Goal: Check status: Check status

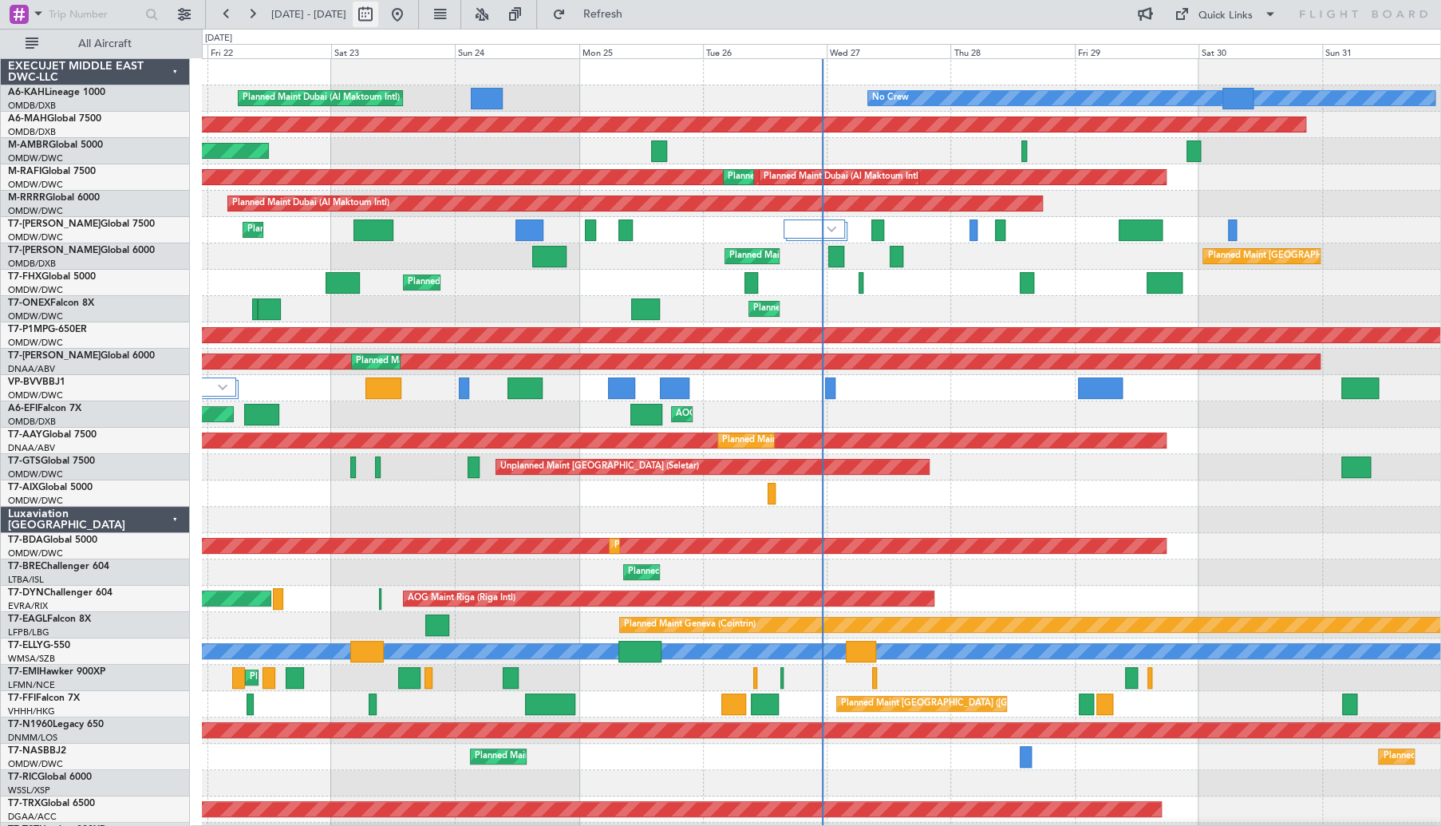
click at [378, 16] on button at bounding box center [366, 15] width 26 height 26
select select "8"
select select "2025"
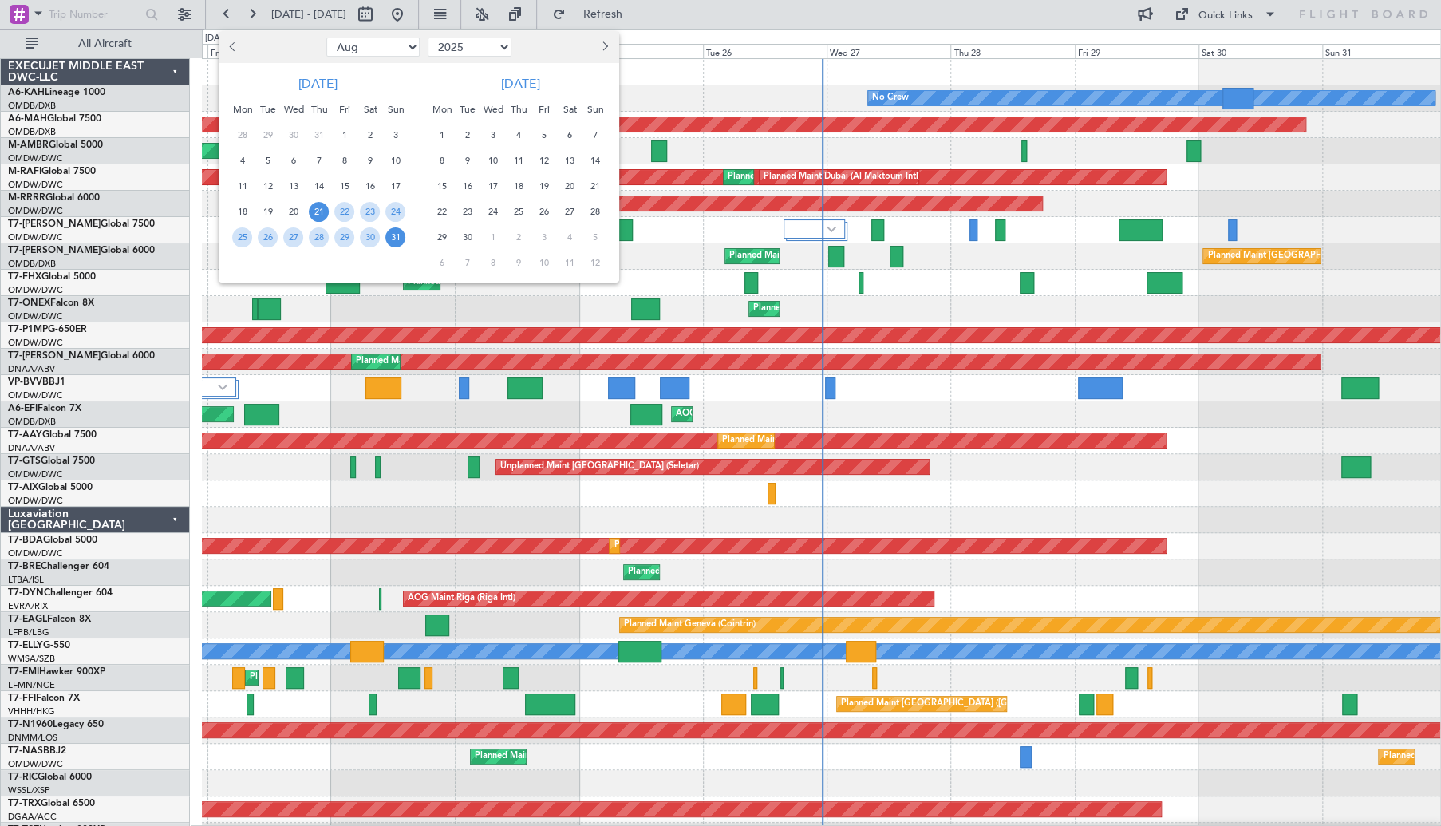
click at [234, 168] on div "4" at bounding box center [243, 161] width 26 height 26
click at [238, 162] on span "4" at bounding box center [242, 161] width 20 height 20
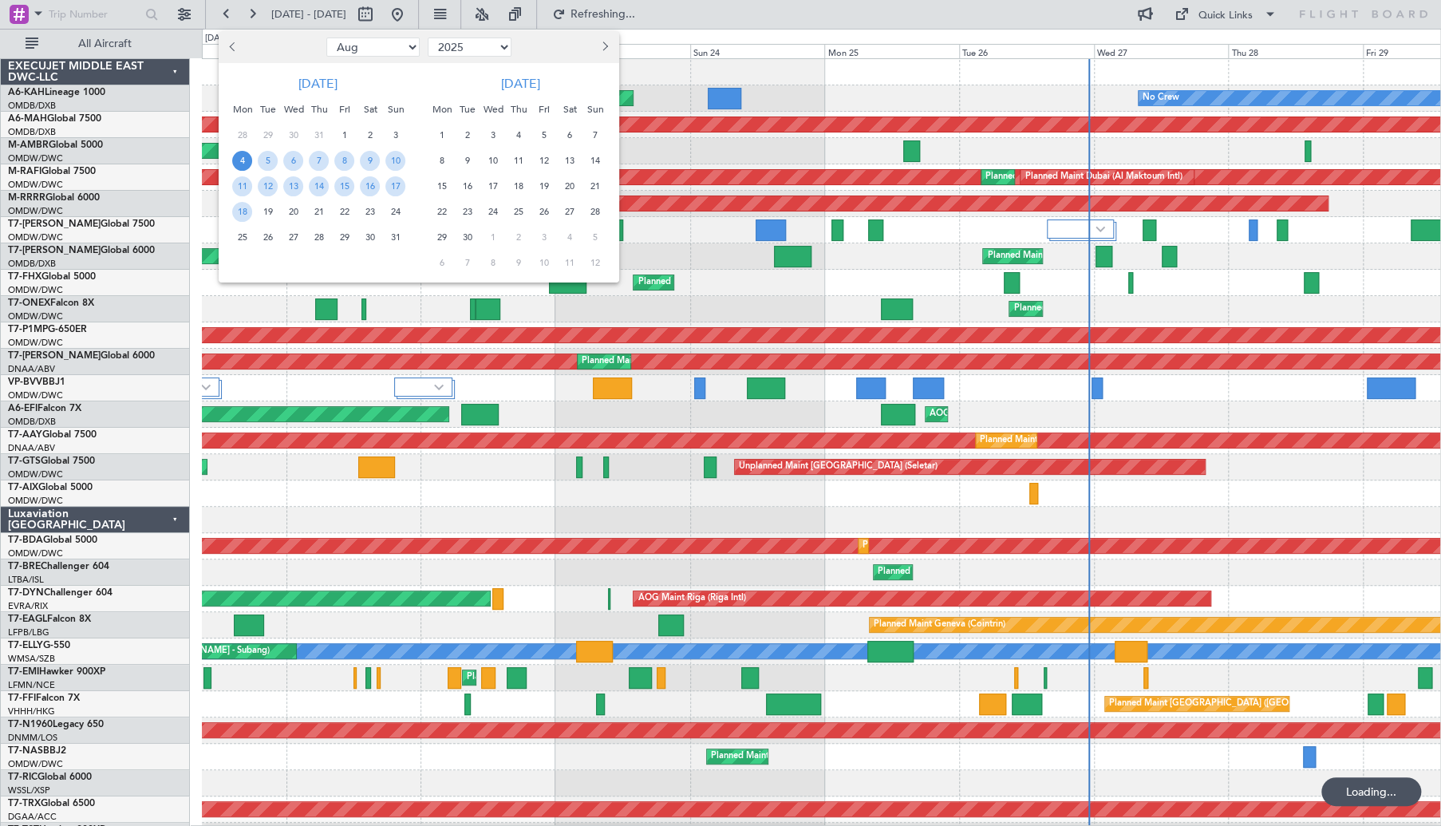
click at [238, 162] on div "Planned Maint Dubai (Al Maktoum Intl) Planned Maint [GEOGRAPHIC_DATA] (Al Makto…" at bounding box center [821, 151] width 1238 height 26
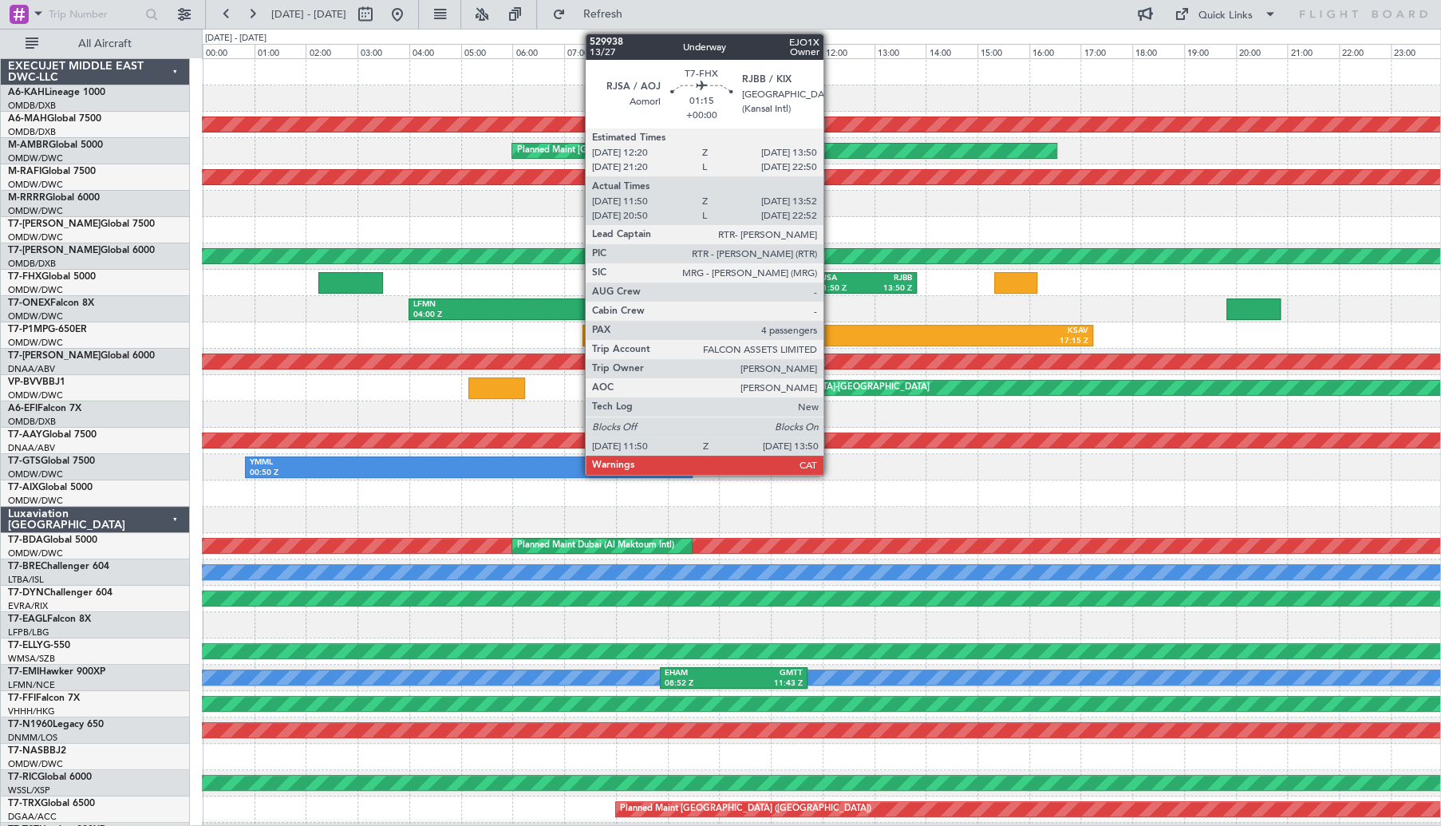
click at [847, 280] on div "RJSA" at bounding box center [841, 278] width 47 height 11
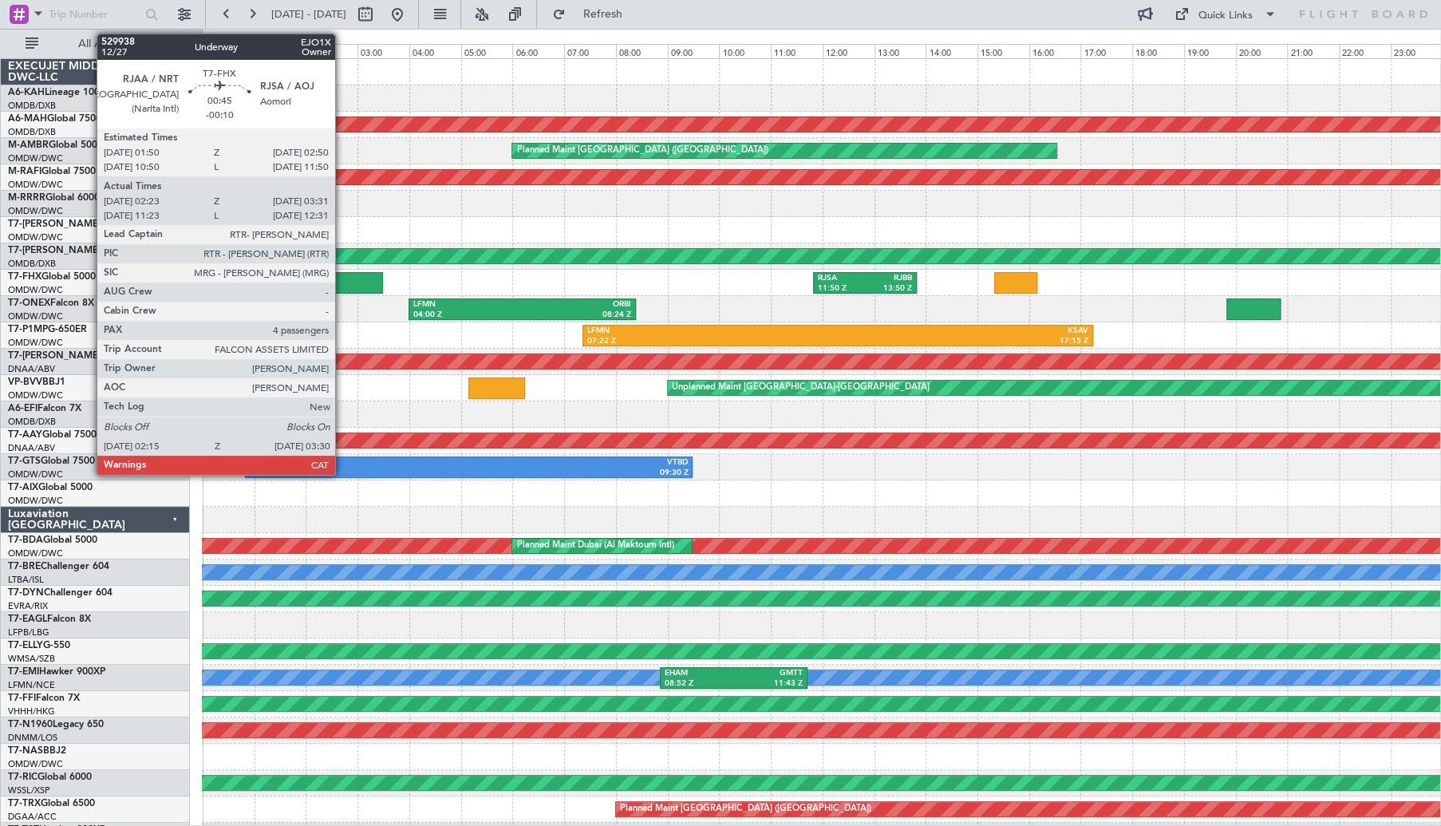
click at [342, 272] on div at bounding box center [350, 283] width 65 height 22
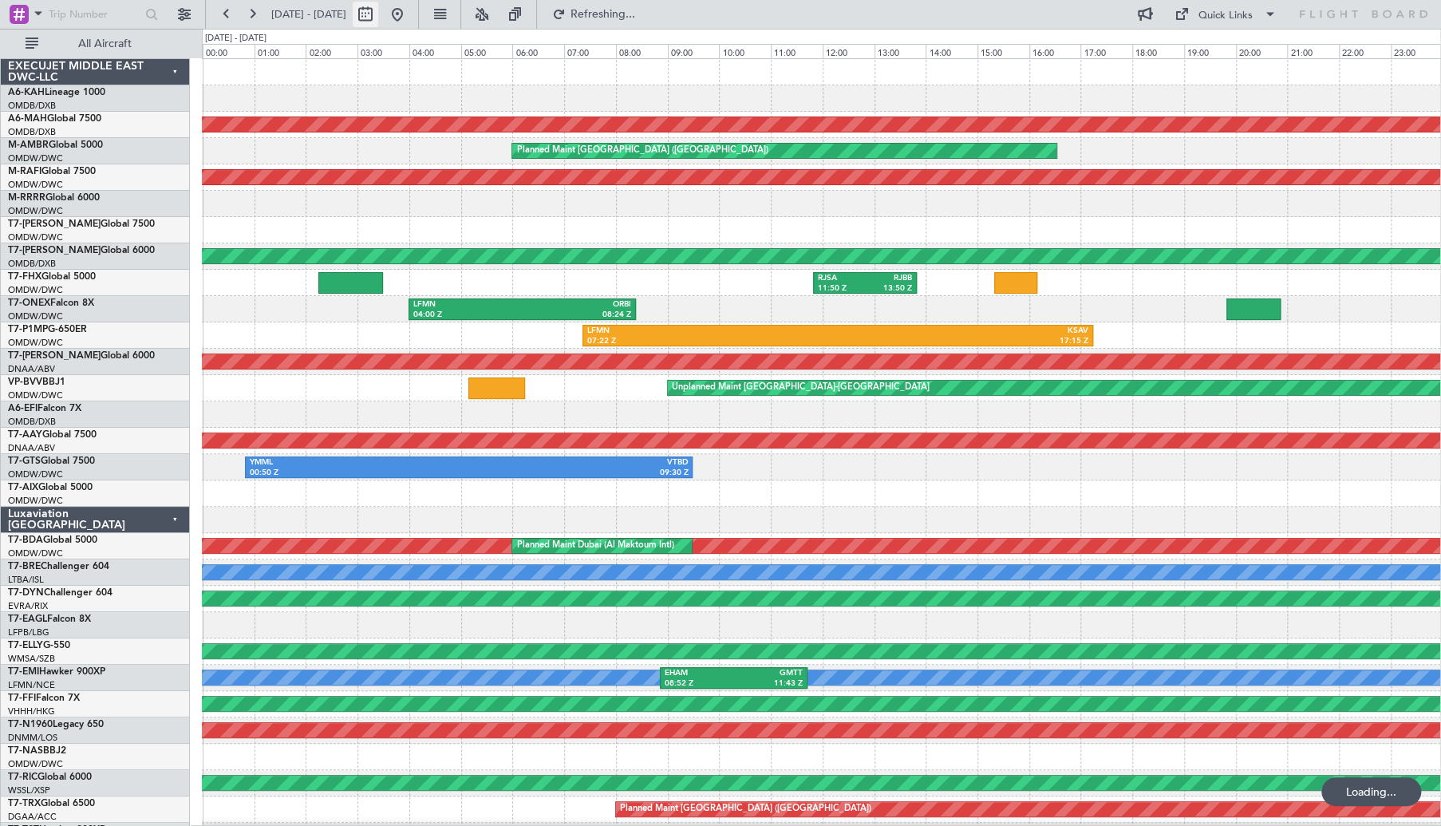
click at [378, 14] on button at bounding box center [366, 15] width 26 height 26
select select "8"
select select "2025"
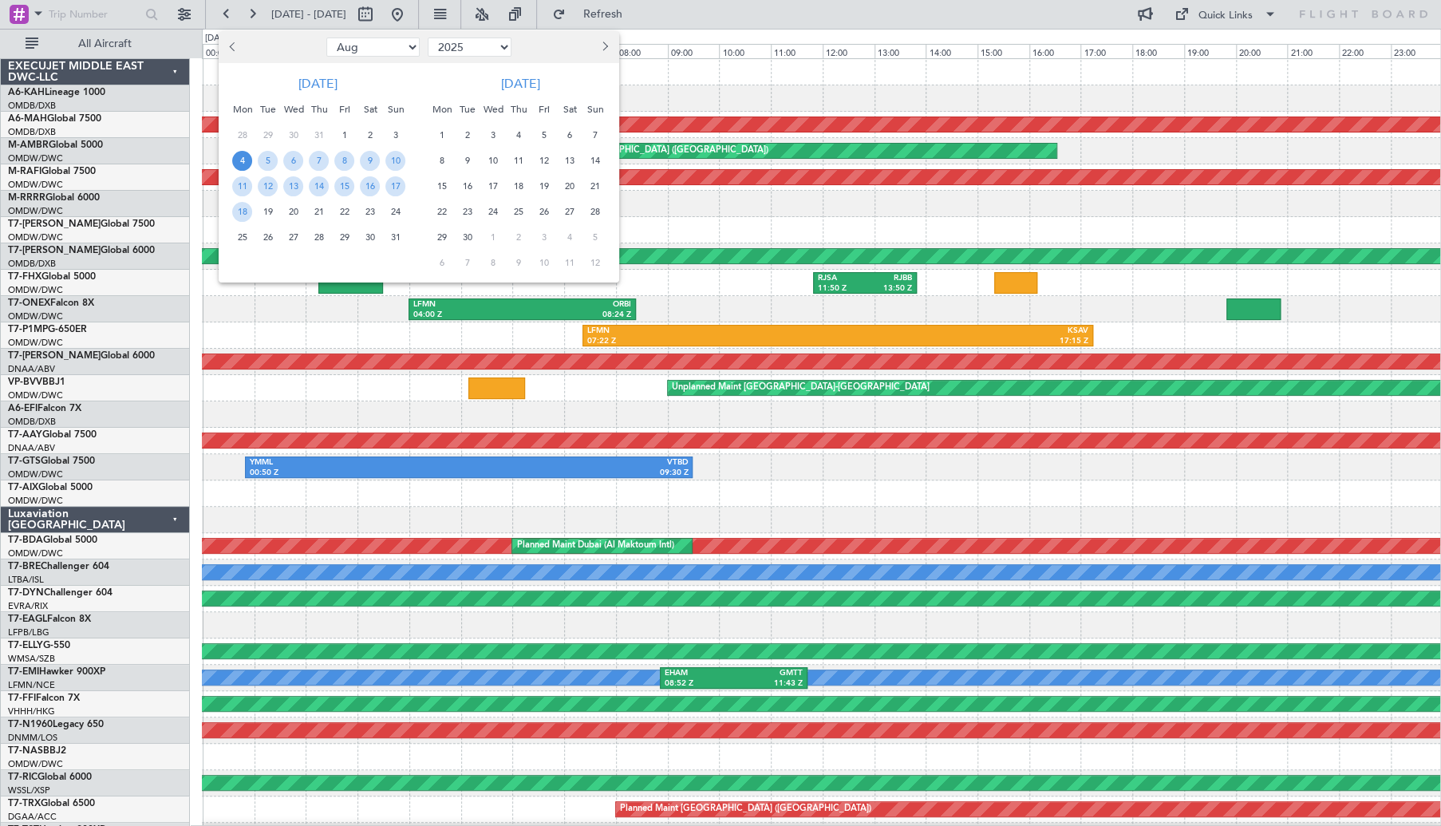
click at [238, 54] on button "Previous month" at bounding box center [234, 47] width 18 height 26
select select "7"
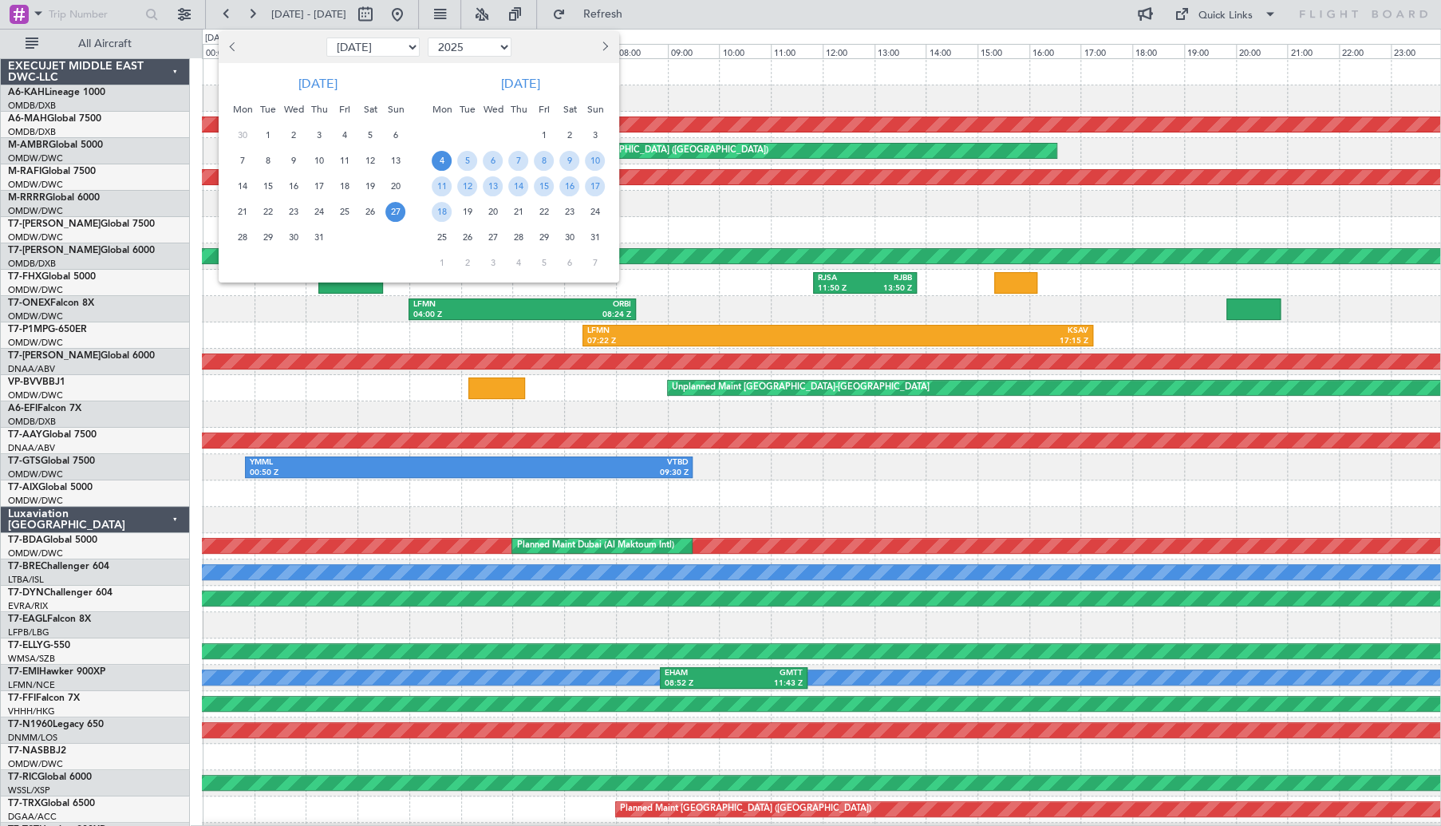
click at [391, 211] on span "27" at bounding box center [395, 212] width 20 height 20
click at [565, 136] on span "2" at bounding box center [569, 135] width 20 height 20
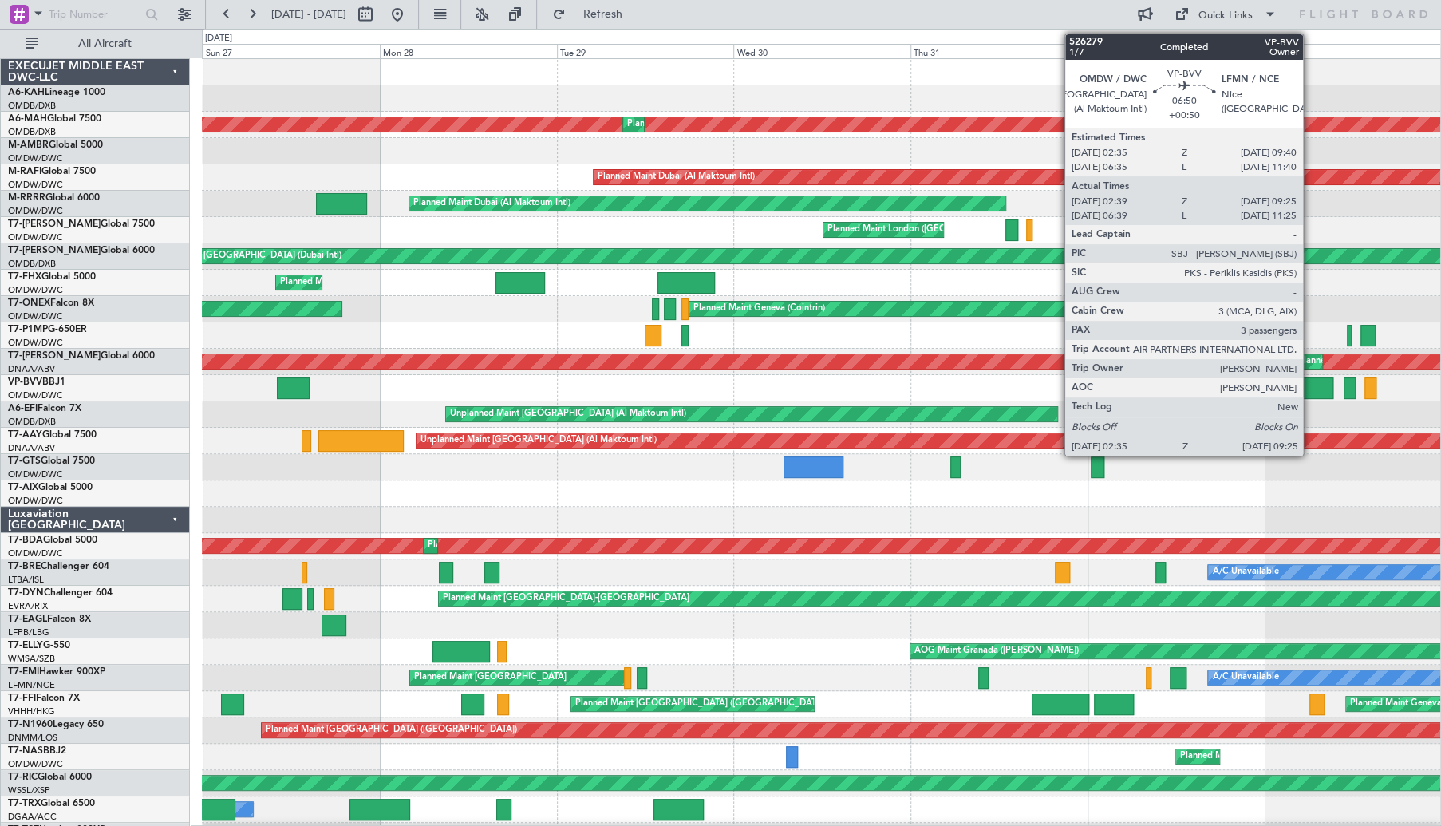
click at [1310, 386] on div at bounding box center [1308, 388] width 51 height 22
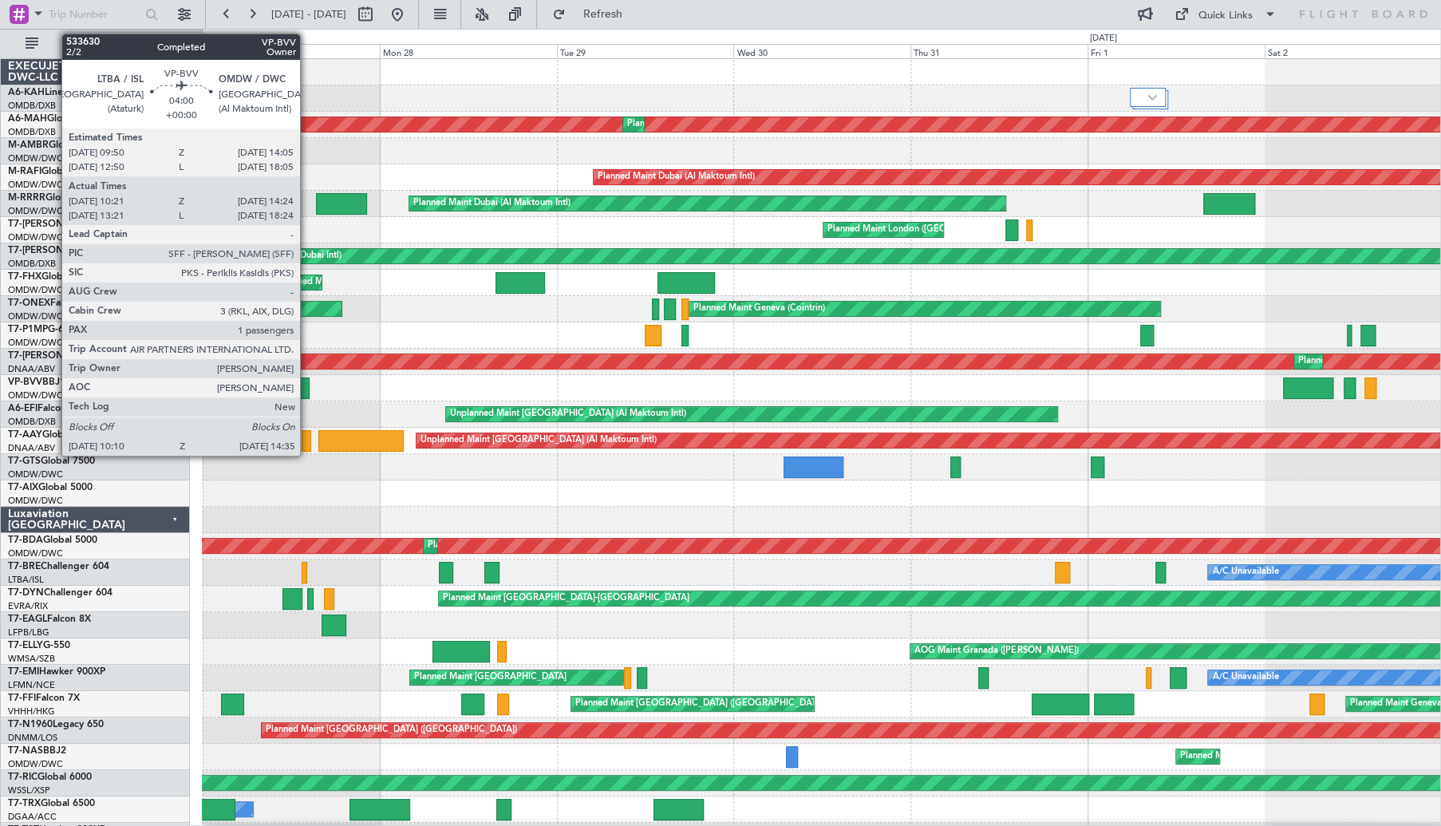
click at [307, 389] on div at bounding box center [293, 388] width 33 height 22
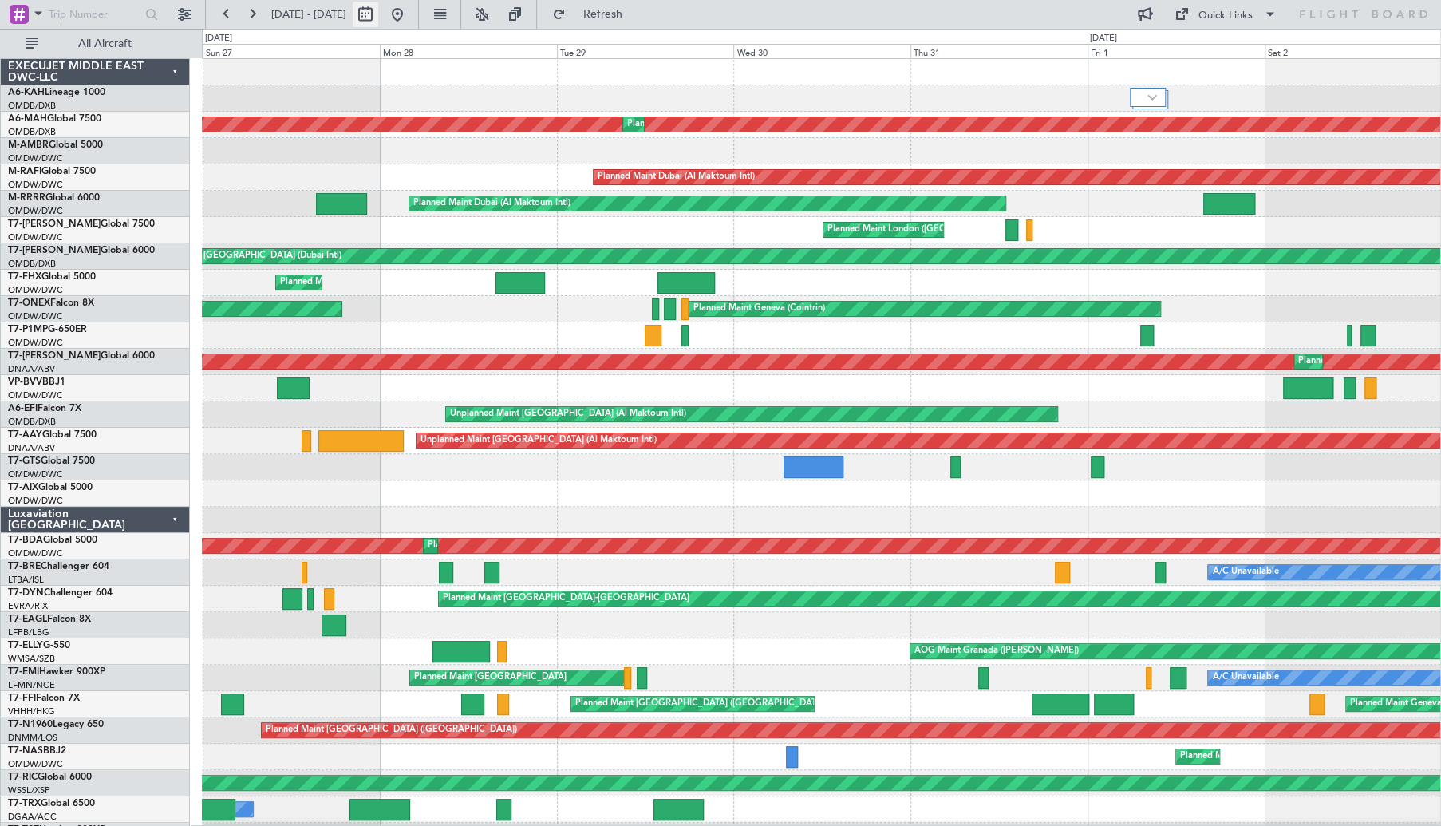
click at [378, 19] on button at bounding box center [366, 15] width 26 height 26
select select "7"
select select "2025"
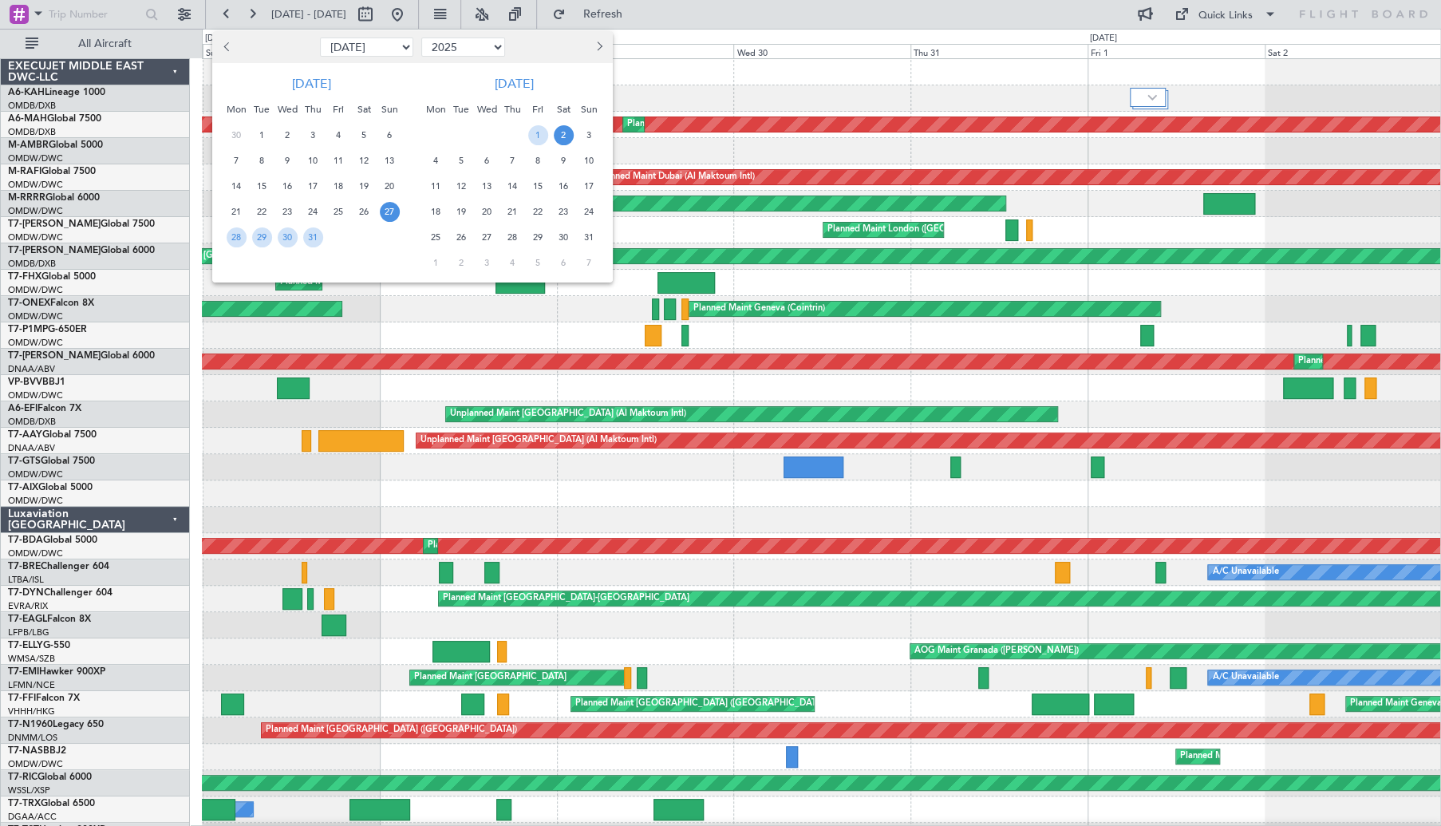
click at [517, 156] on span "7" at bounding box center [513, 161] width 20 height 20
click at [585, 159] on span "10" at bounding box center [589, 161] width 20 height 20
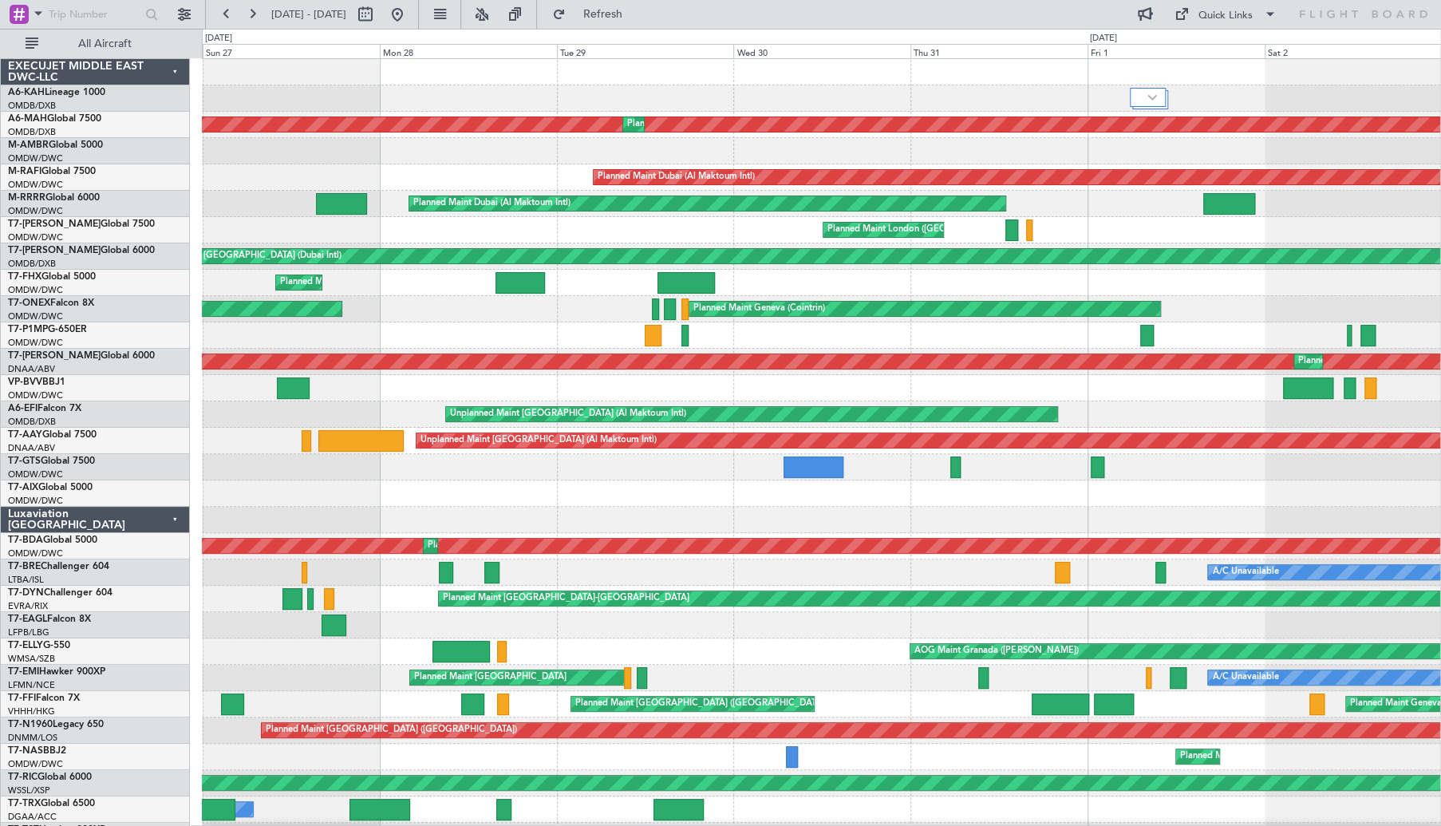
select select "8"
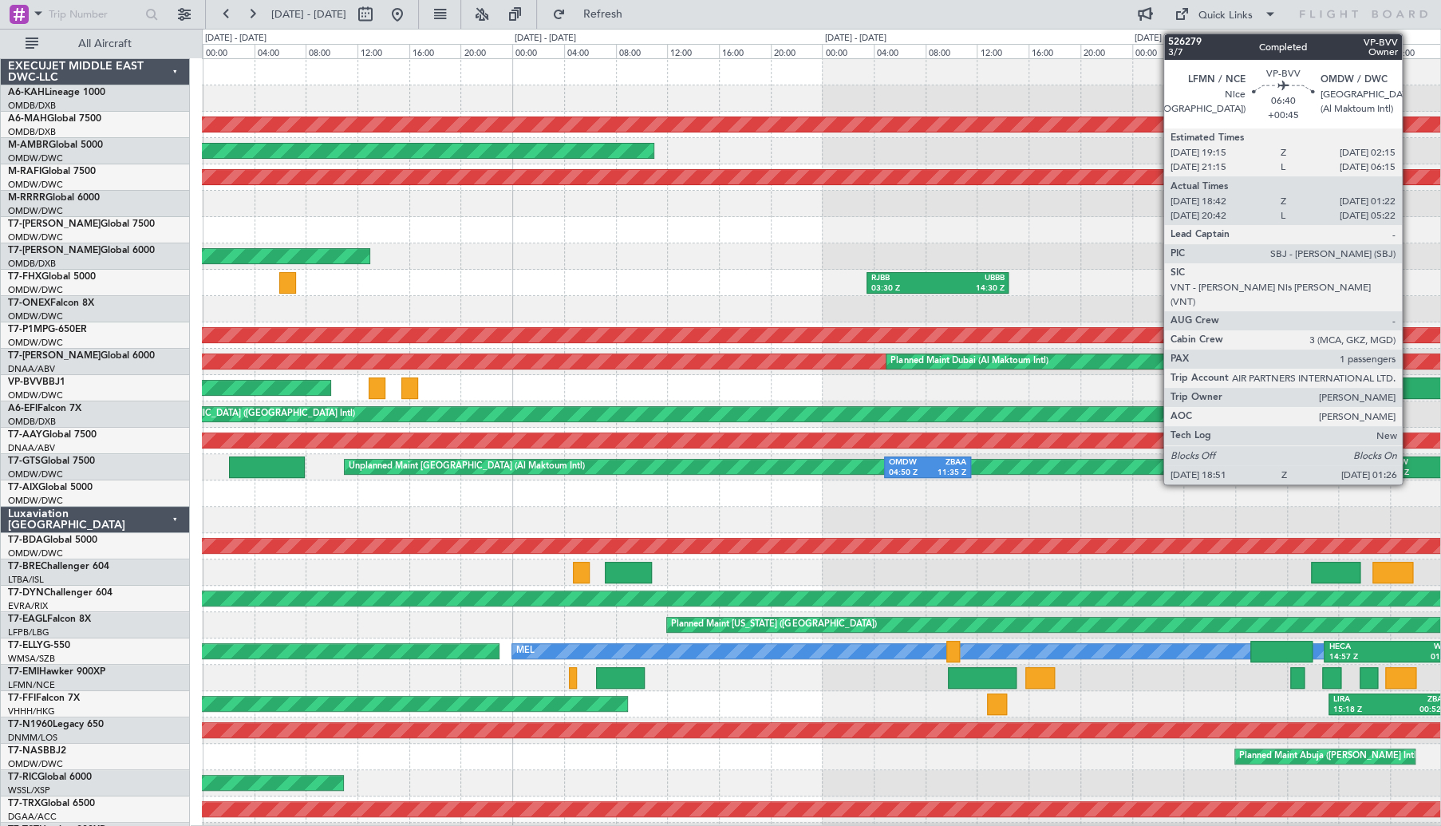
click at [1409, 387] on div at bounding box center [1416, 388] width 85 height 22
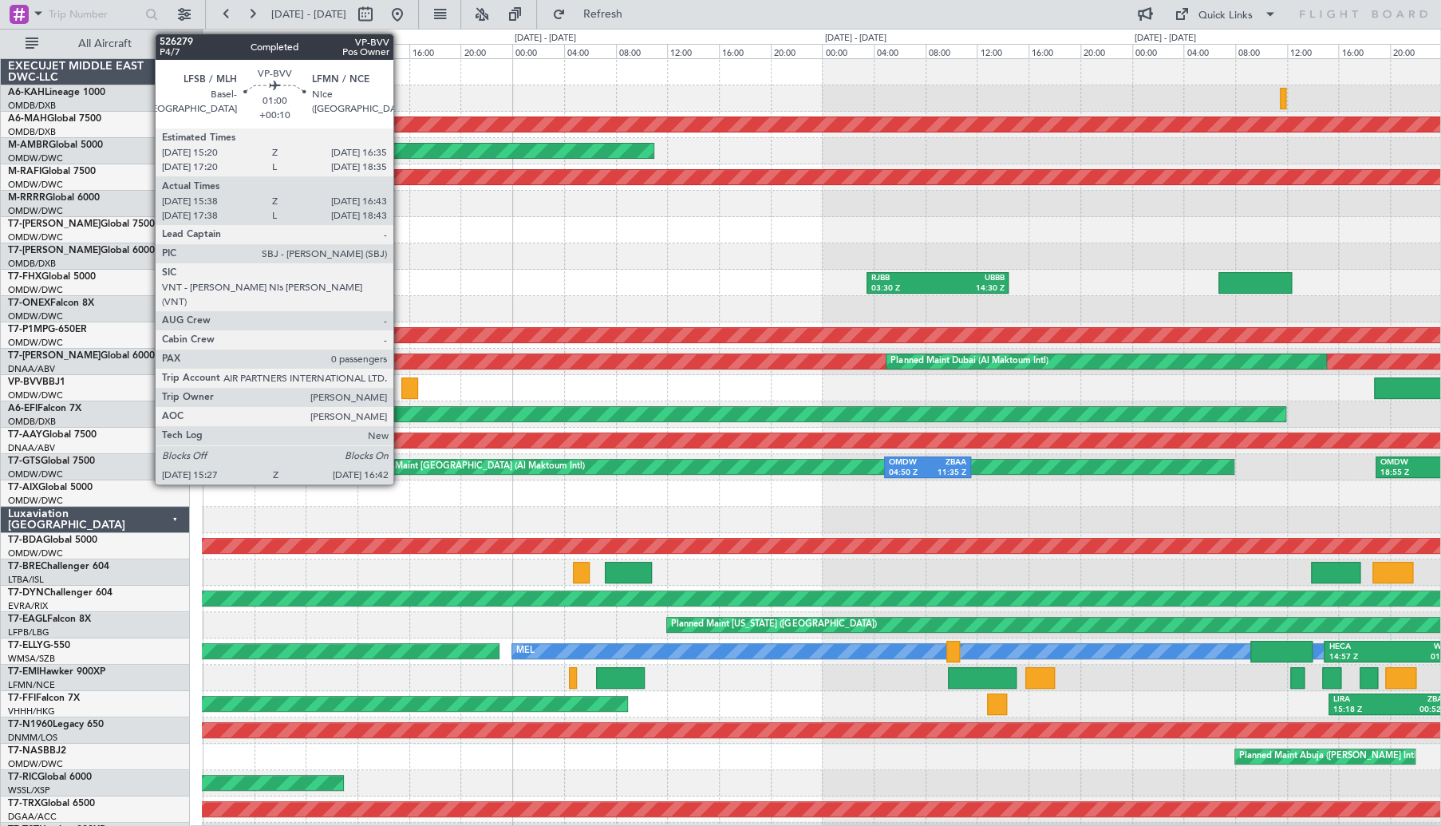
click at [411, 381] on div at bounding box center [409, 388] width 17 height 22
